Goal: Information Seeking & Learning: Learn about a topic

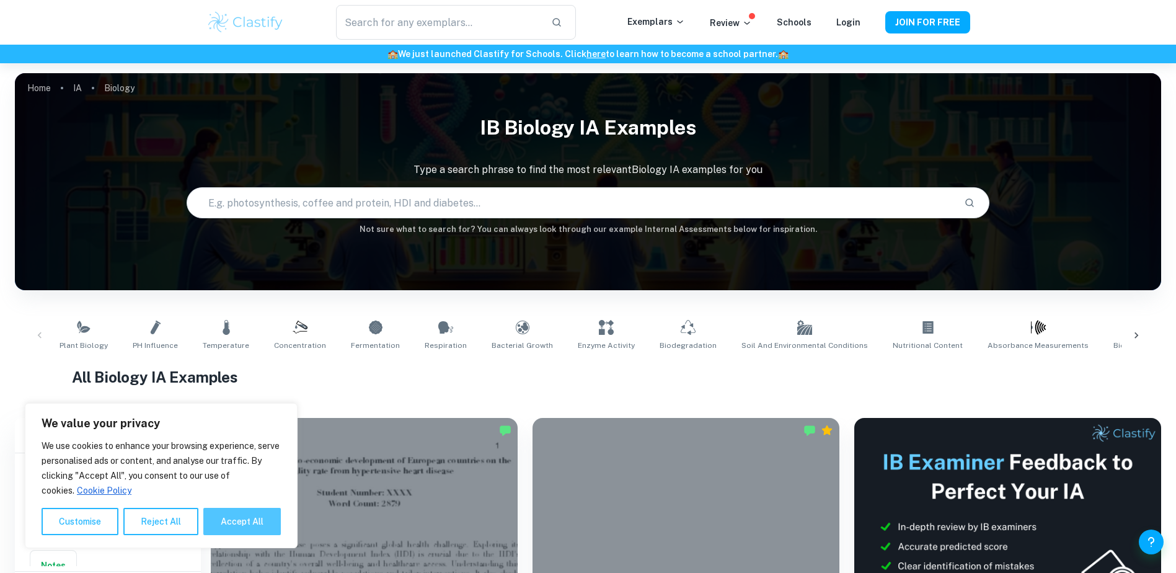
click at [256, 531] on button "Accept All" at bounding box center [242, 521] width 78 height 27
checkbox input "true"
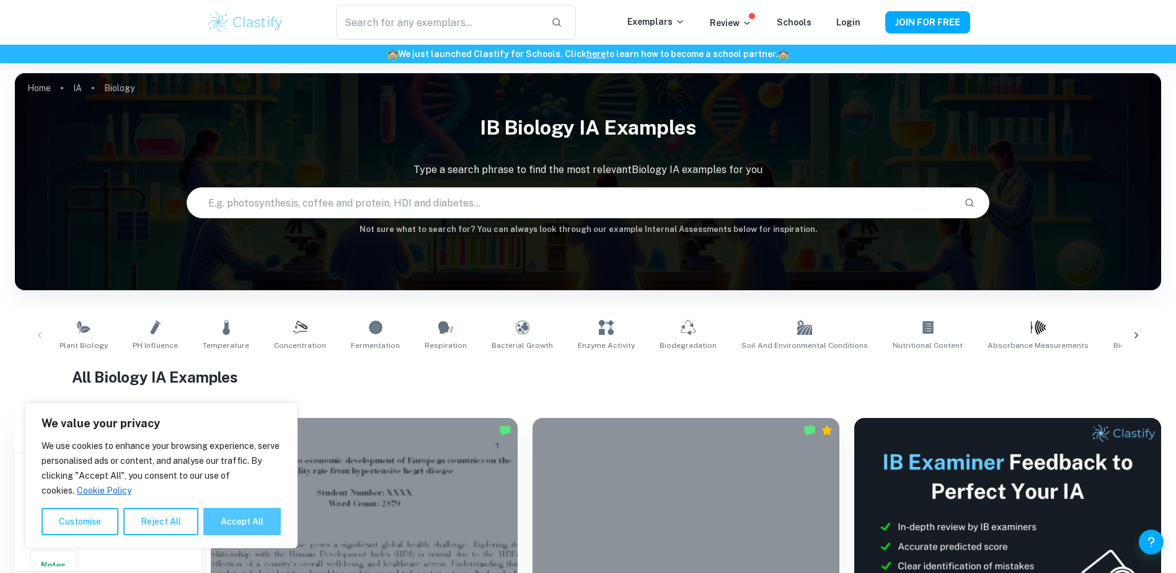
checkbox input "true"
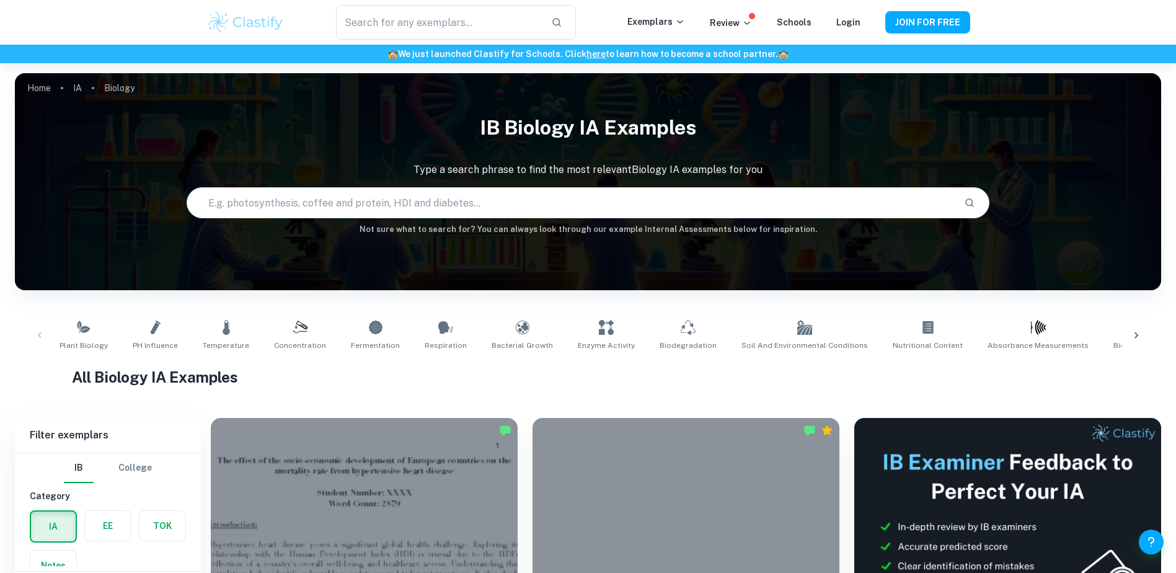
click at [485, 201] on input "text" at bounding box center [570, 202] width 767 height 35
type input "enzyme"
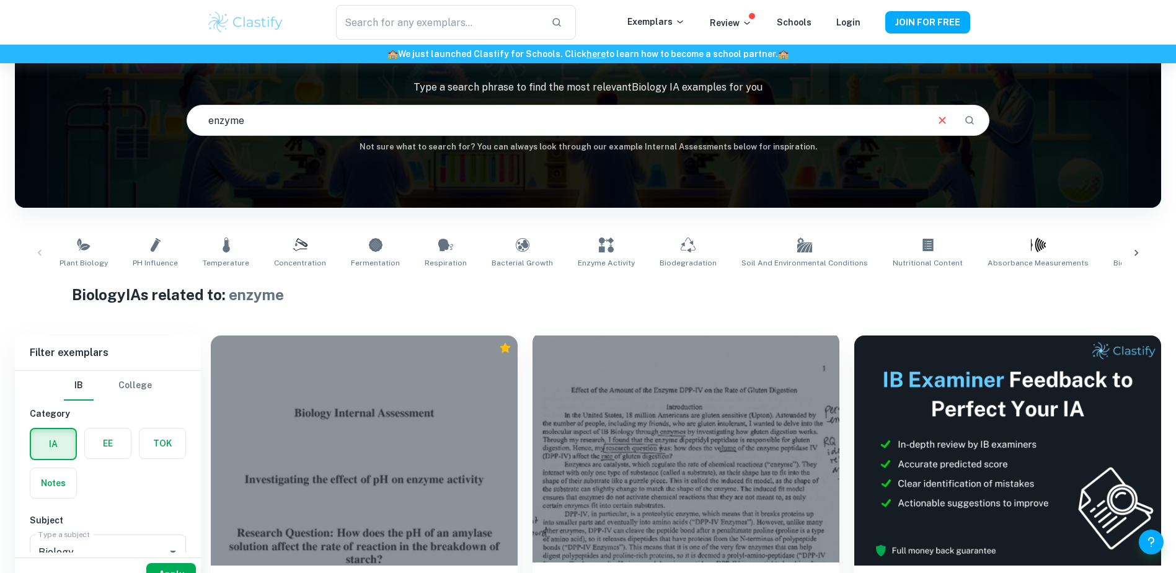
scroll to position [62, 0]
